Goal: Information Seeking & Learning: Learn about a topic

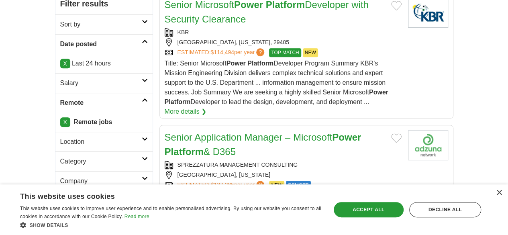
scroll to position [161, 0]
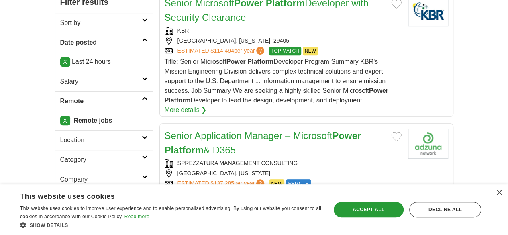
click at [182, 130] on link "Senior Application Manager – Microsoft Power Platform & D365" at bounding box center [263, 142] width 197 height 25
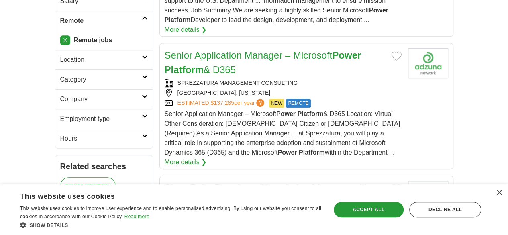
scroll to position [281, 0]
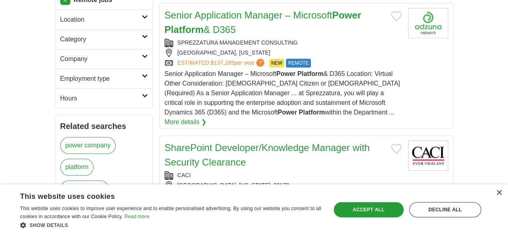
click at [183, 142] on link "SharePoint Developer/Knowledge Manager with Security Clearance" at bounding box center [267, 154] width 205 height 25
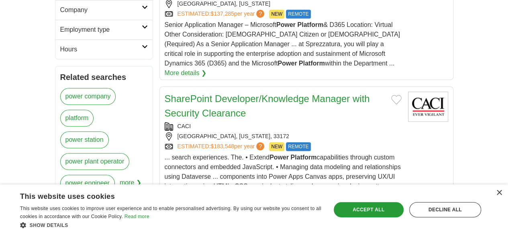
scroll to position [402, 0]
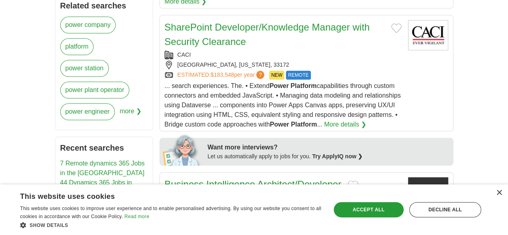
click at [198, 179] on link "Business Intelligence Architect/Developer" at bounding box center [253, 184] width 177 height 11
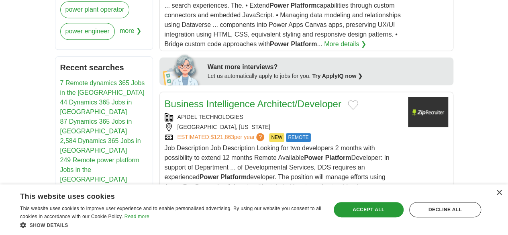
scroll to position [562, 0]
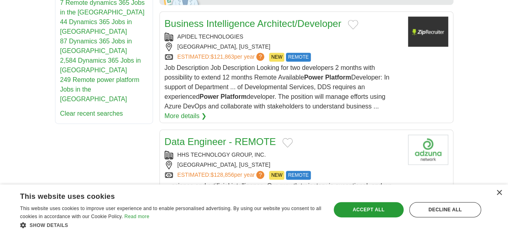
click at [199, 225] on link "SharePoint Developer/Knowledge Manager" at bounding box center [258, 230] width 186 height 11
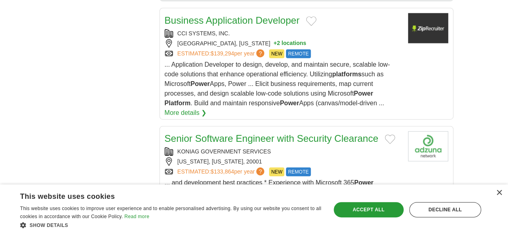
scroll to position [924, 0]
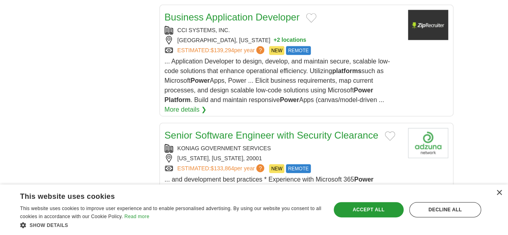
click at [192, 219] on link "Sharepoint Developer" at bounding box center [211, 224] width 93 height 11
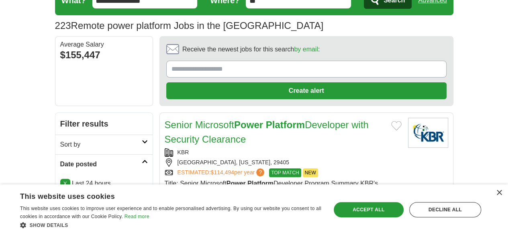
scroll to position [0, 0]
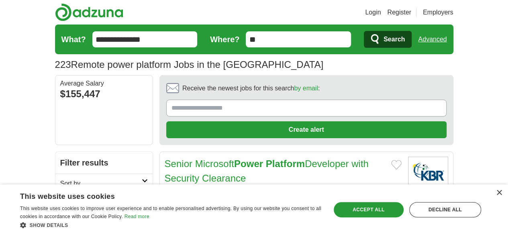
click at [94, 44] on input "**********" at bounding box center [144, 39] width 105 height 16
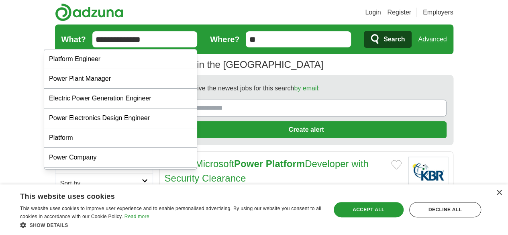
click at [94, 44] on input "**********" at bounding box center [144, 39] width 105 height 16
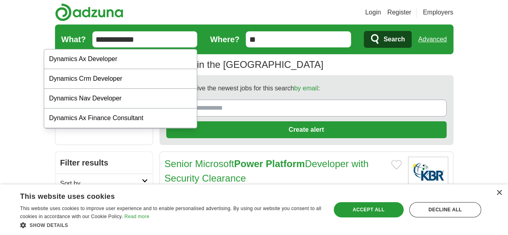
type input "**********"
click at [364, 31] on button "Search" at bounding box center [388, 39] width 48 height 17
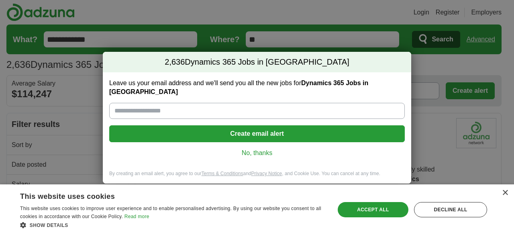
drag, startPoint x: 257, startPoint y: 151, endPoint x: 217, endPoint y: 142, distance: 41.6
click at [257, 151] on link "No, thanks" at bounding box center [257, 153] width 283 height 9
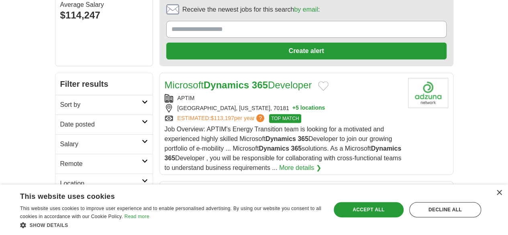
scroll to position [80, 0]
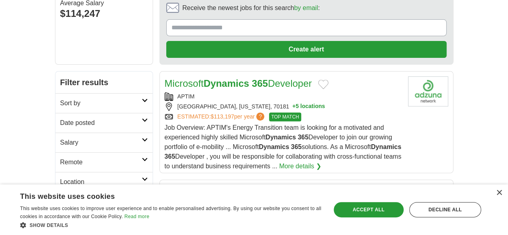
click at [60, 118] on h2 "Date posted" at bounding box center [101, 123] width 82 height 10
click at [60, 137] on link "Last 24 hours" at bounding box center [104, 142] width 88 height 10
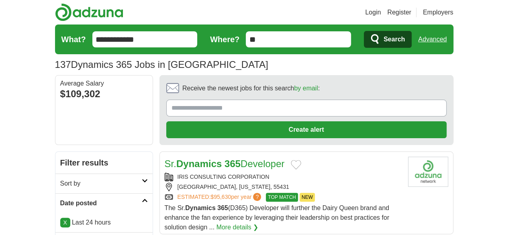
scroll to position [80, 0]
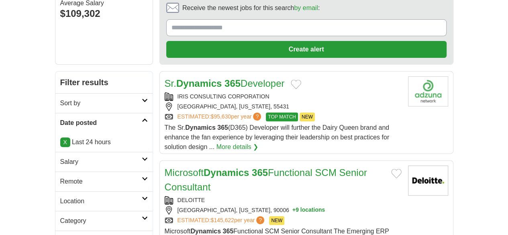
click at [60, 177] on h2 "Remote" at bounding box center [101, 182] width 82 height 10
click at [60, 197] on link "Remote jobs" at bounding box center [78, 200] width 36 height 7
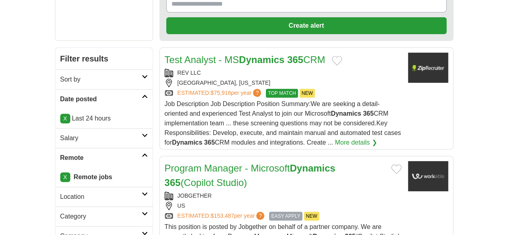
scroll to position [121, 0]
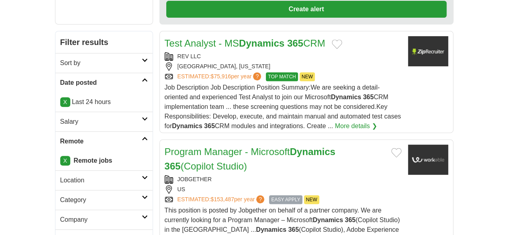
click at [180, 146] on link "Program Manager - Microsoft Dynamics 365 (Copilot Studio)" at bounding box center [250, 158] width 171 height 25
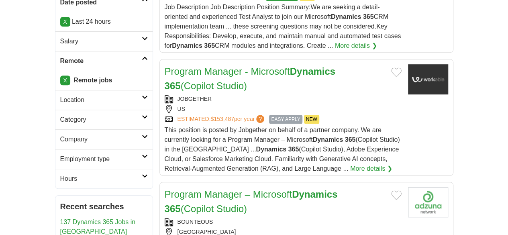
scroll to position [241, 0]
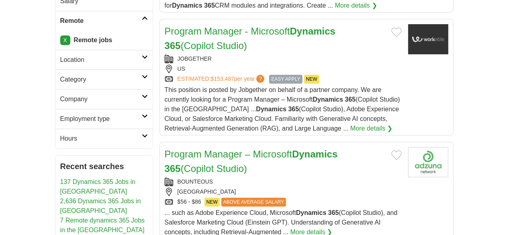
click at [177, 149] on link "Program Manager – Microsoft Dynamics 365 (Copilot Studio)" at bounding box center [251, 161] width 173 height 25
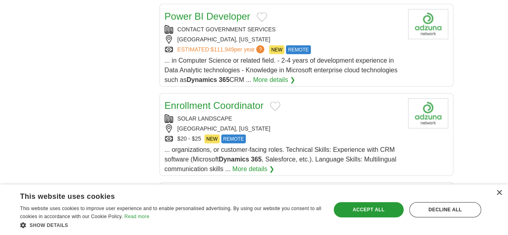
scroll to position [924, 0]
